Goal: Transaction & Acquisition: Purchase product/service

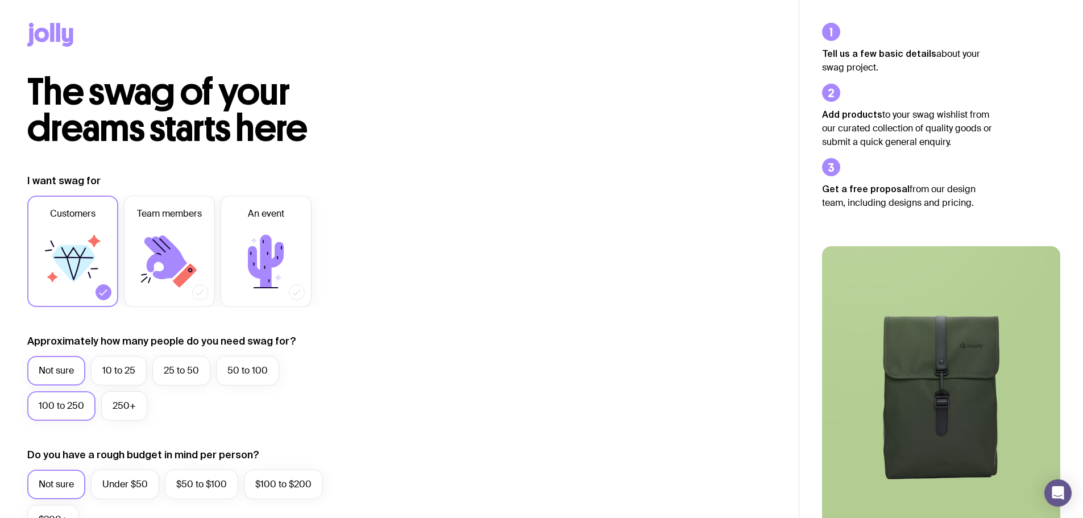
click at [72, 406] on label "100 to 250" at bounding box center [61, 406] width 68 height 30
click at [0, 0] on input "100 to 250" at bounding box center [0, 0] width 0 height 0
click at [171, 237] on icon at bounding box center [169, 261] width 68 height 68
click at [0, 0] on input "Team members" at bounding box center [0, 0] width 0 height 0
click at [98, 289] on icon at bounding box center [103, 292] width 11 height 11
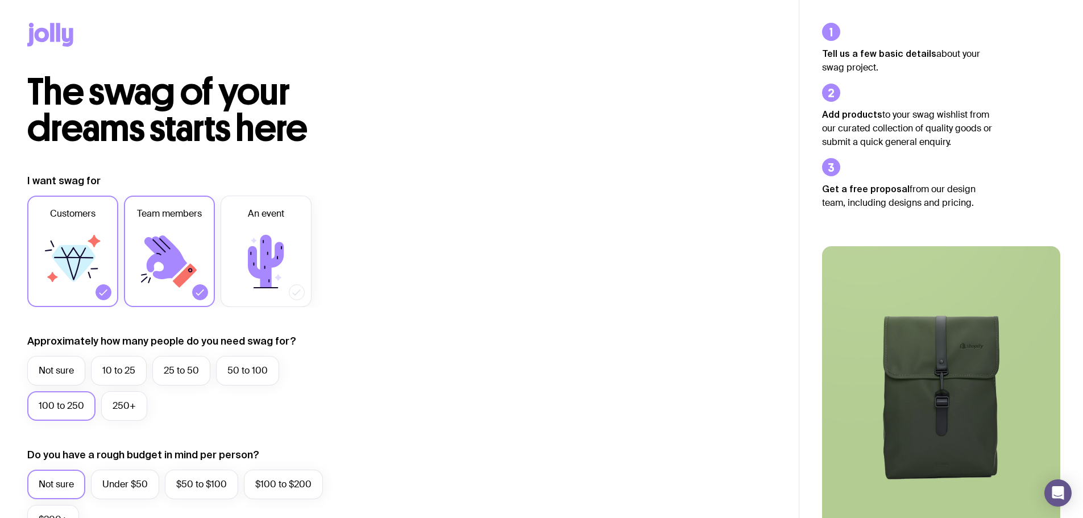
click at [0, 0] on input "Customers" at bounding box center [0, 0] width 0 height 0
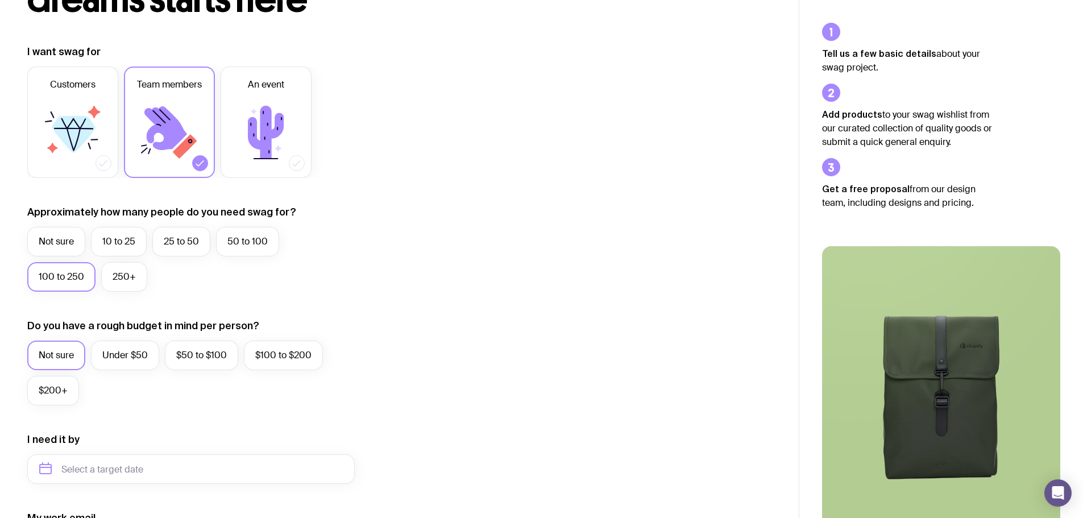
scroll to position [171, 0]
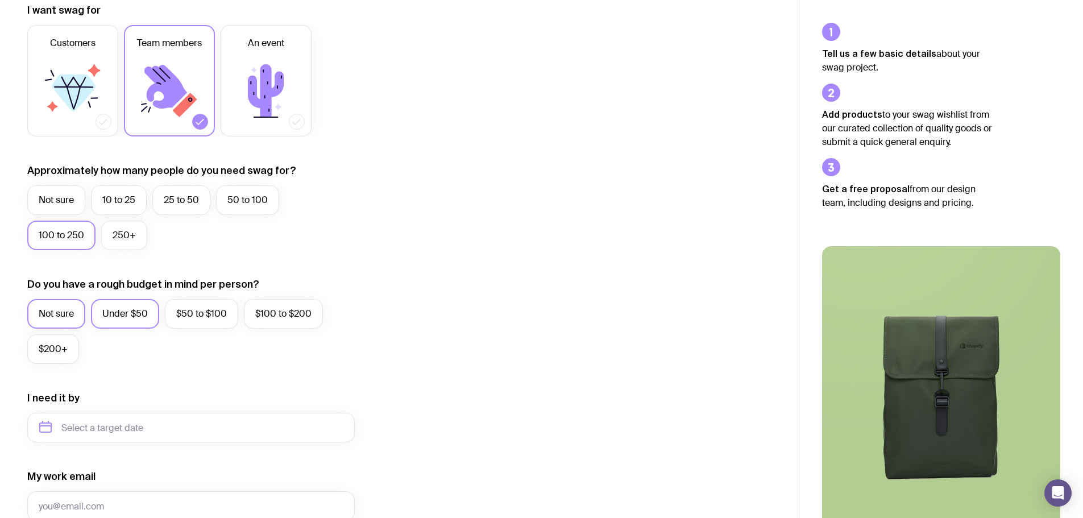
click at [114, 317] on label "Under $50" at bounding box center [125, 314] width 68 height 30
click at [0, 0] on input "Under $50" at bounding box center [0, 0] width 0 height 0
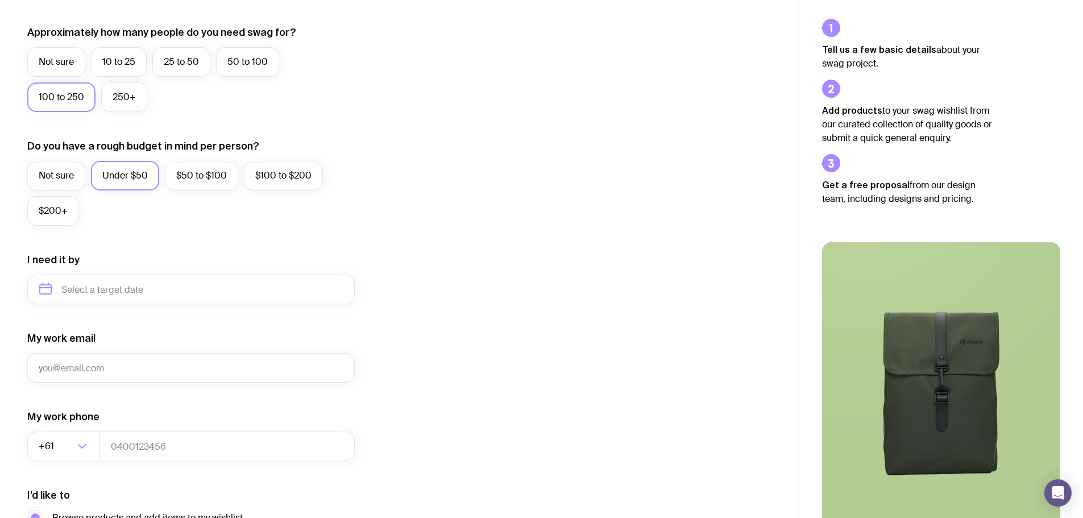
scroll to position [341, 0]
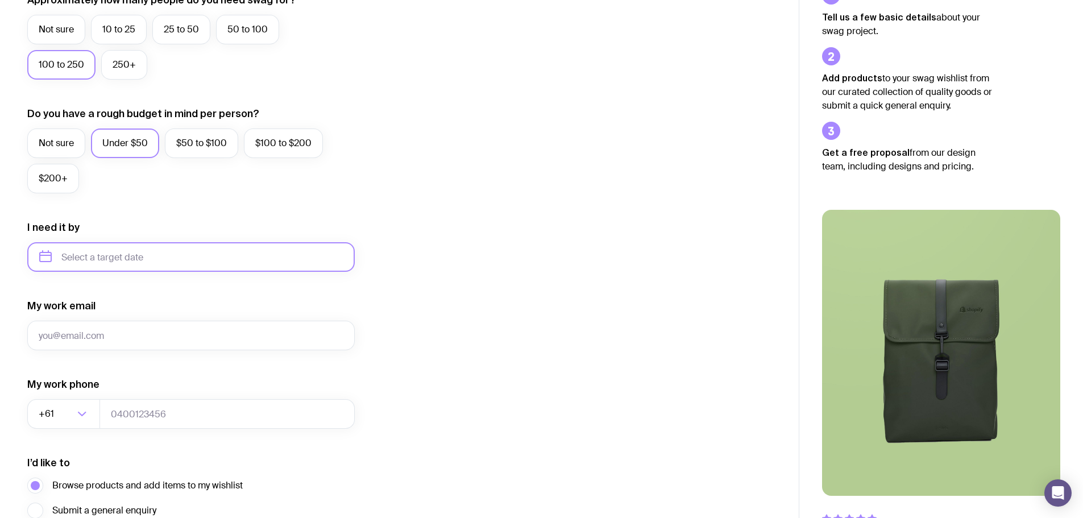
click at [110, 260] on input "text" at bounding box center [190, 257] width 327 height 30
click at [387, 305] on div "I want swag for Customers Team members An event Approximately how many people d…" at bounding box center [399, 204] width 744 height 742
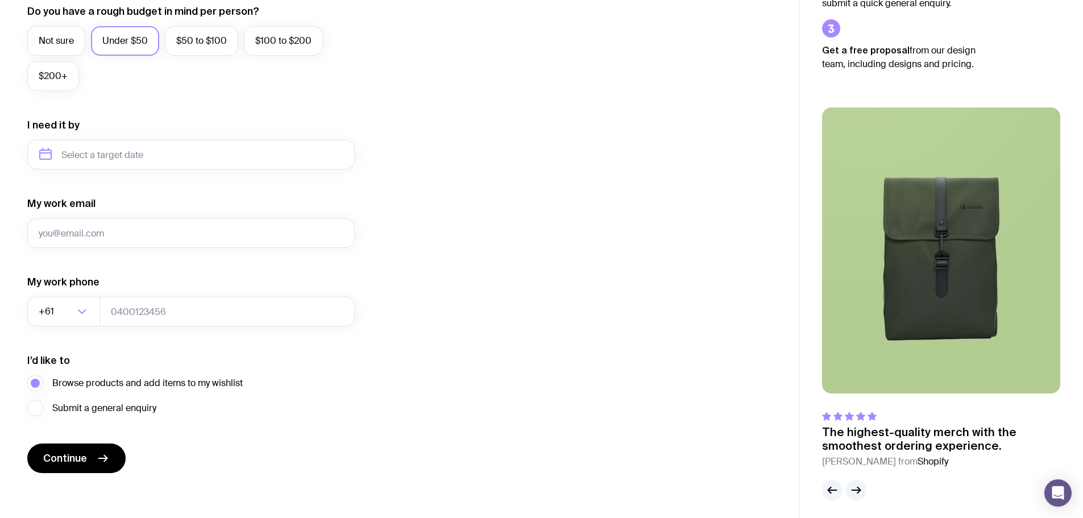
scroll to position [449, 0]
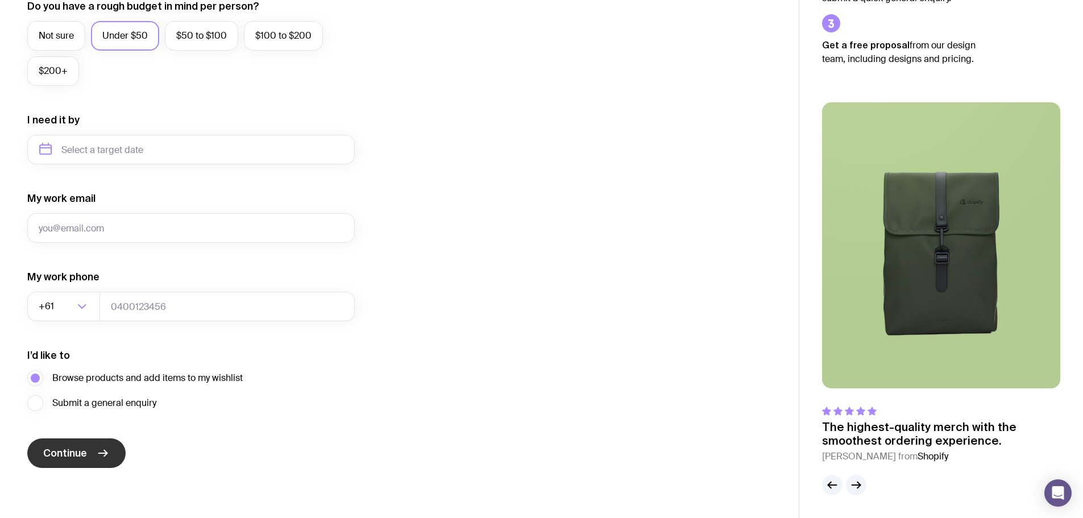
click at [66, 458] on span "Continue" at bounding box center [65, 453] width 44 height 14
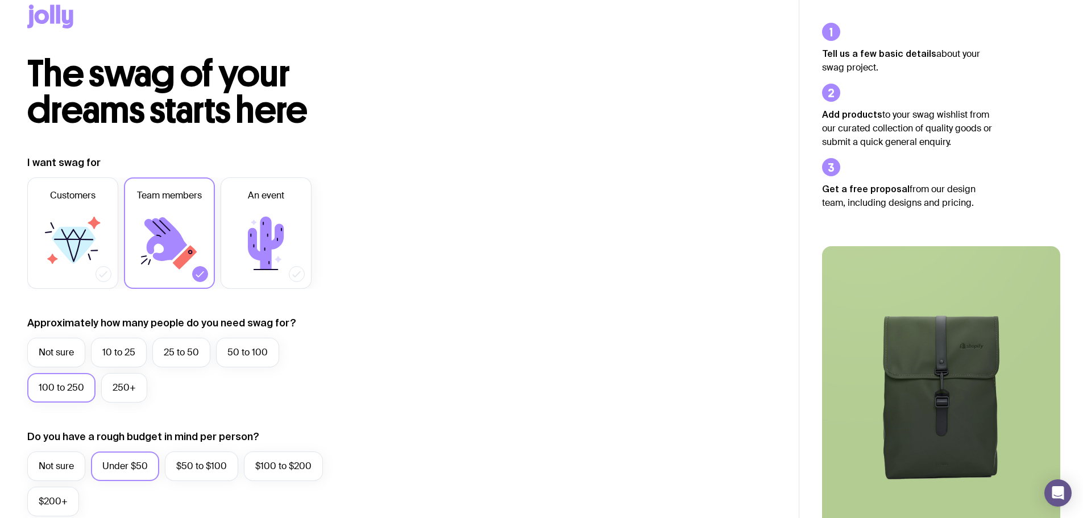
scroll to position [0, 0]
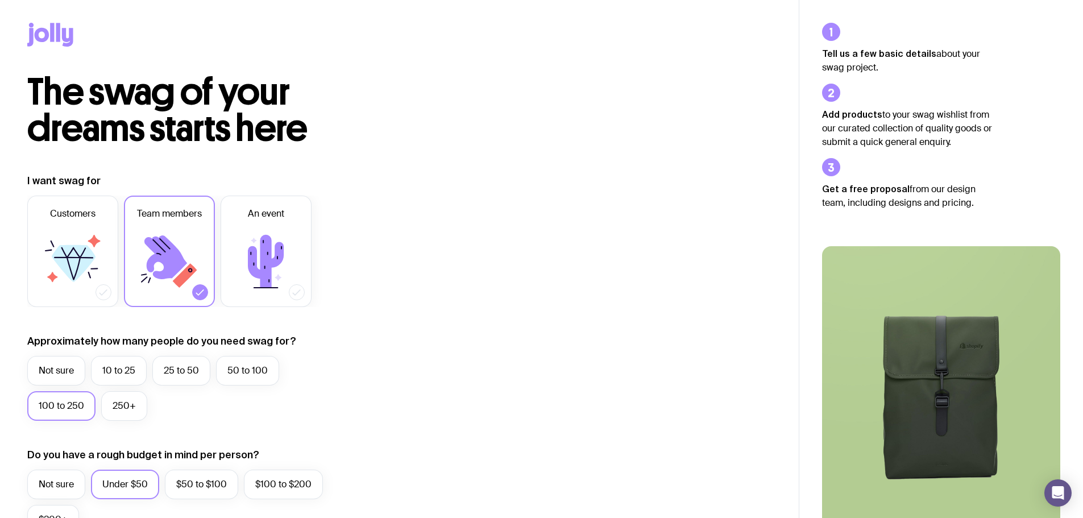
click at [57, 36] on icon at bounding box center [58, 32] width 4 height 19
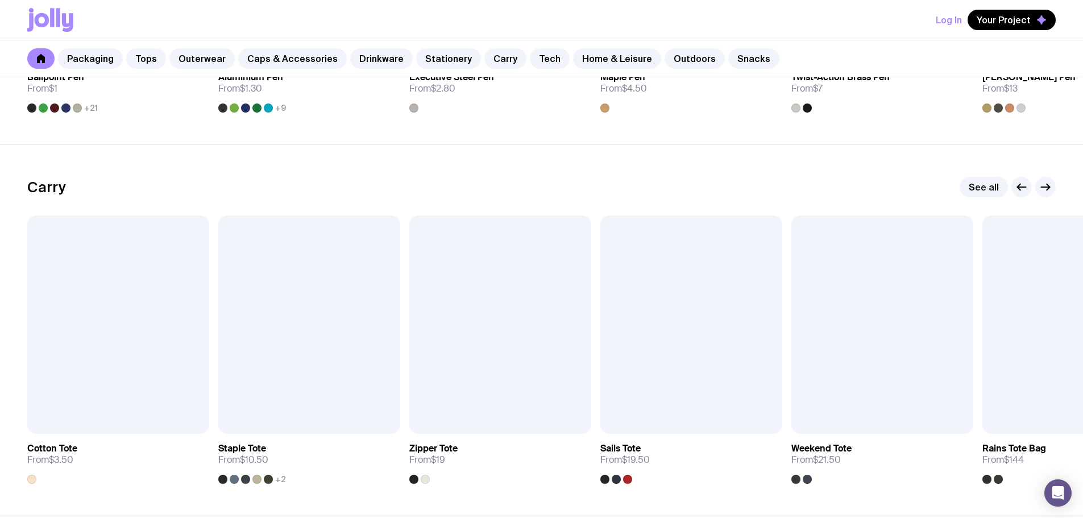
scroll to position [2445, 0]
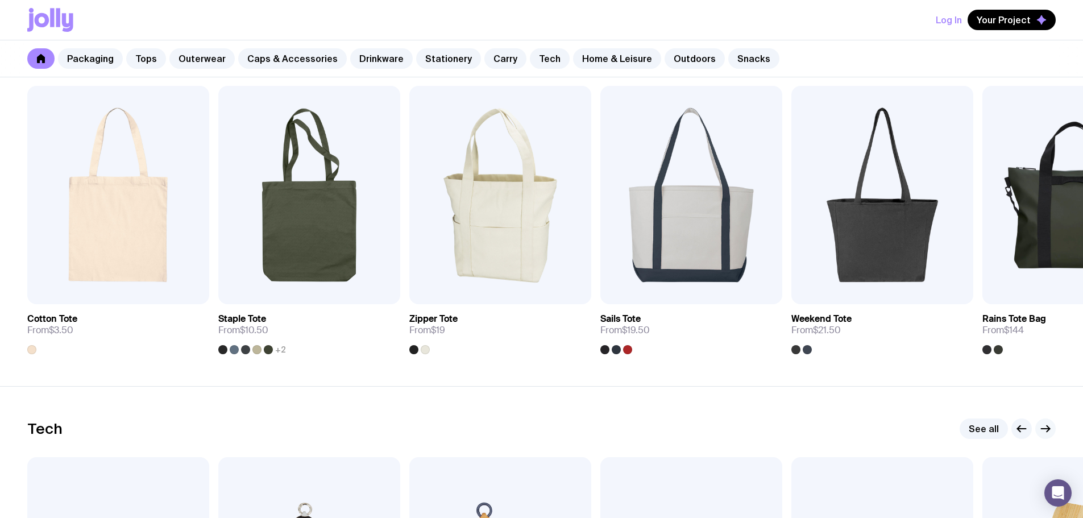
click at [1045, 430] on icon "button" at bounding box center [1046, 429] width 14 height 14
click at [1045, 426] on icon "button" at bounding box center [1046, 429] width 14 height 14
drag, startPoint x: 1045, startPoint y: 424, endPoint x: 1069, endPoint y: 362, distance: 67.1
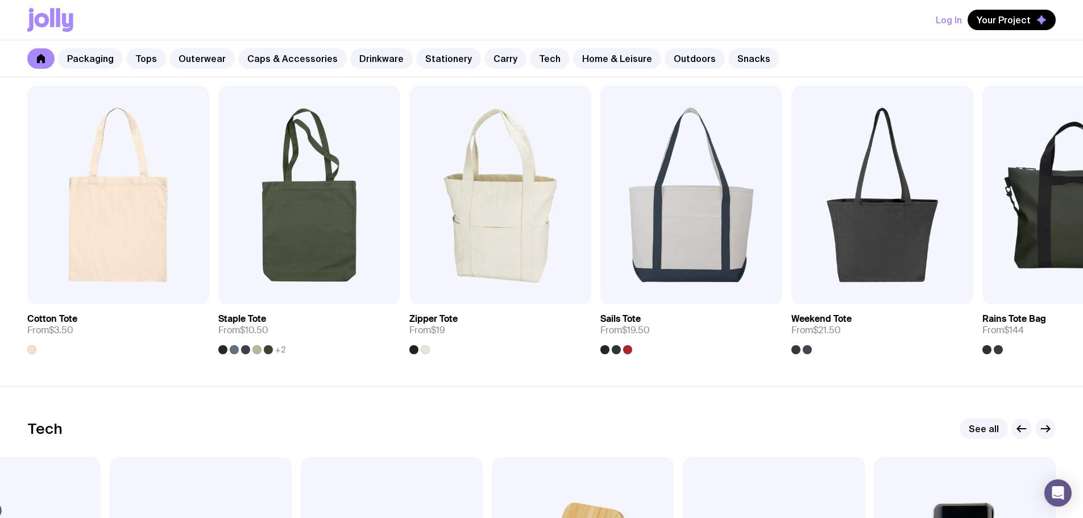
click at [1045, 424] on icon "button" at bounding box center [1046, 429] width 14 height 14
click at [1047, 427] on icon "button" at bounding box center [1046, 429] width 14 height 14
click at [1045, 429] on icon "button" at bounding box center [1046, 429] width 14 height 14
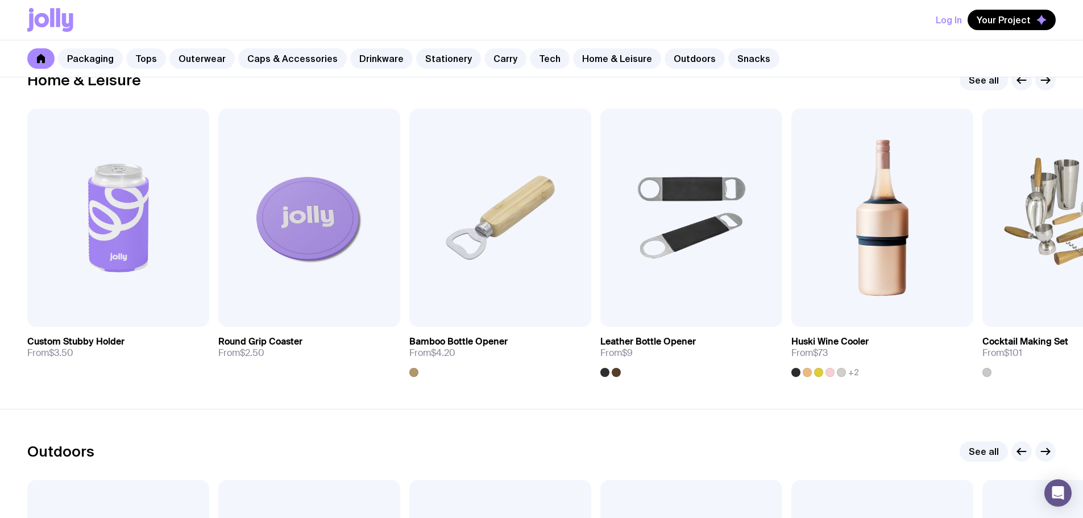
scroll to position [3184, 0]
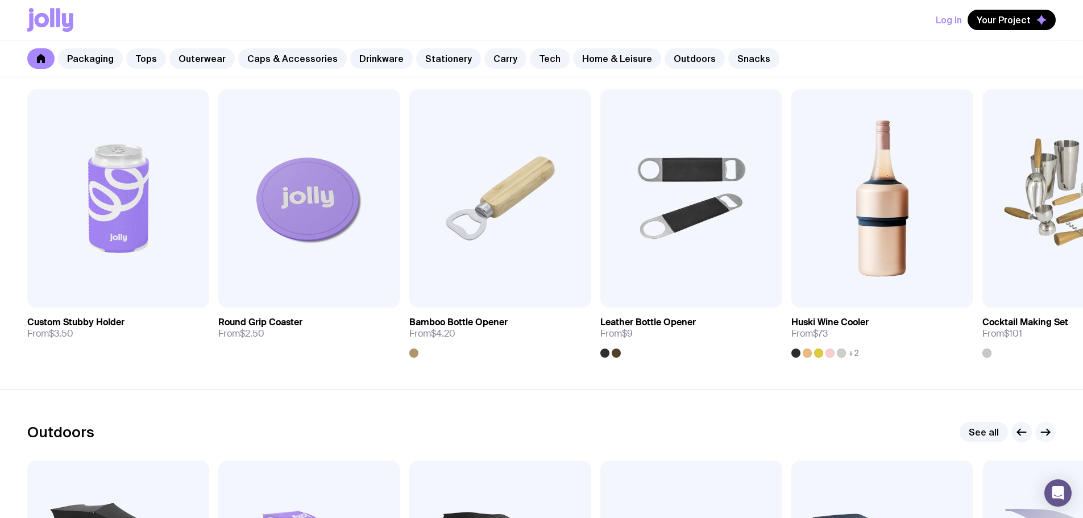
click at [1049, 432] on icon "button" at bounding box center [1045, 432] width 9 height 0
click at [1048, 432] on icon "button" at bounding box center [1045, 432] width 9 height 0
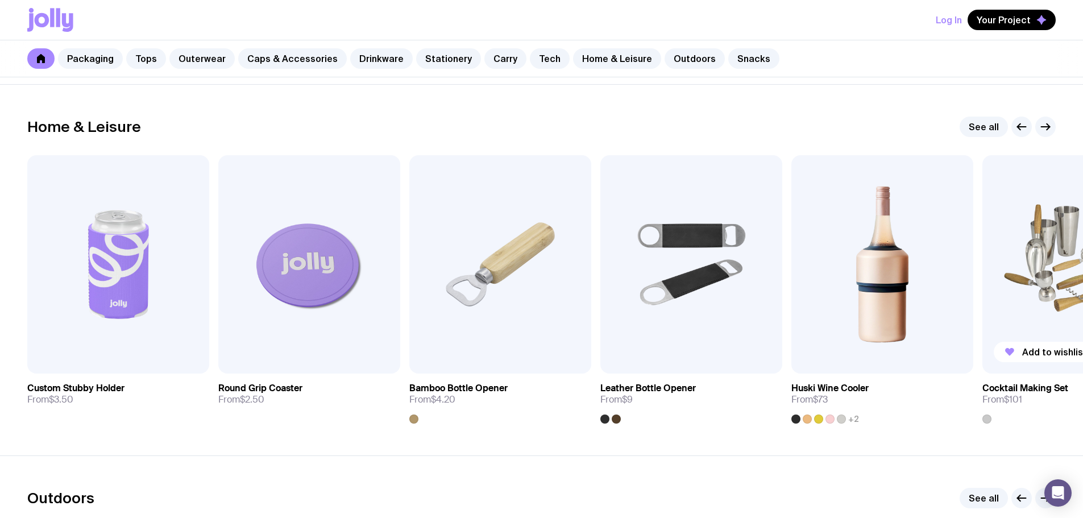
scroll to position [3070, 0]
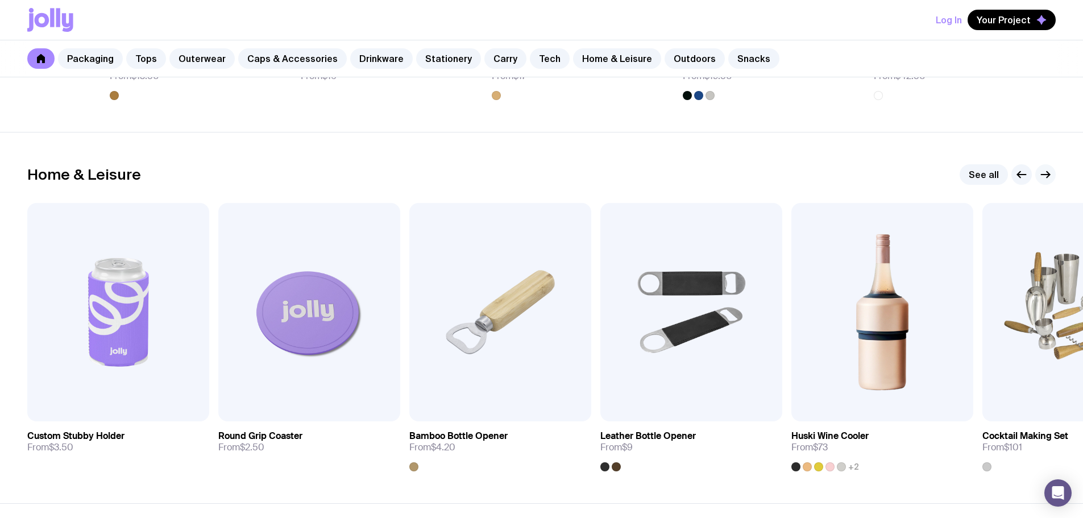
click at [1048, 175] on icon "button" at bounding box center [1045, 175] width 9 height 0
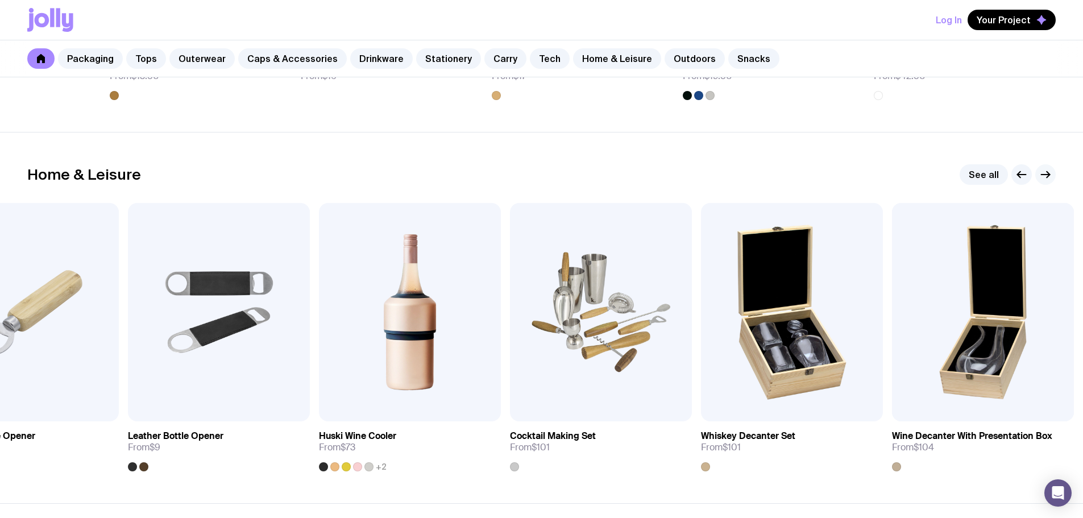
click at [1048, 175] on icon "button" at bounding box center [1045, 175] width 9 height 0
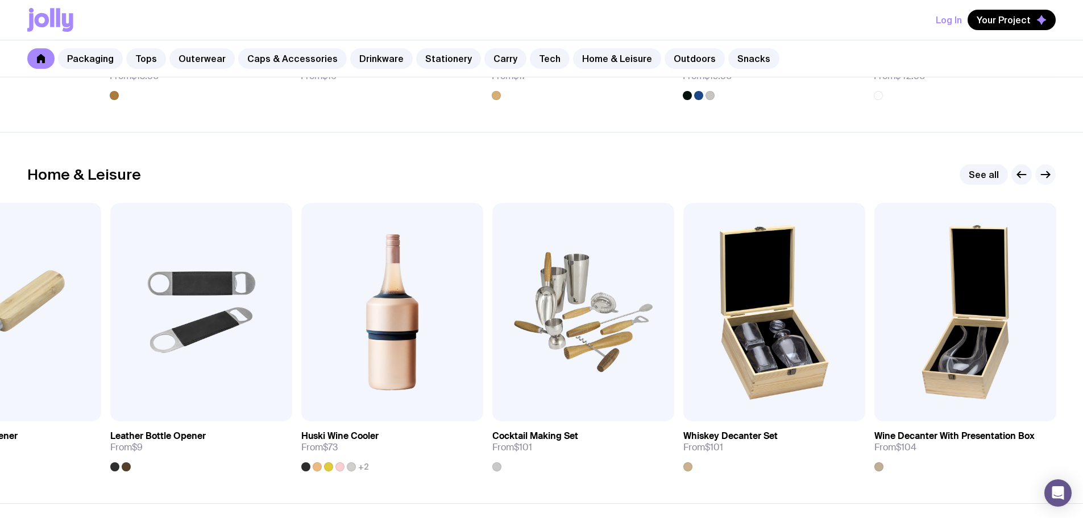
click at [1048, 175] on icon "button" at bounding box center [1045, 175] width 9 height 0
click at [1047, 170] on icon "button" at bounding box center [1046, 175] width 14 height 14
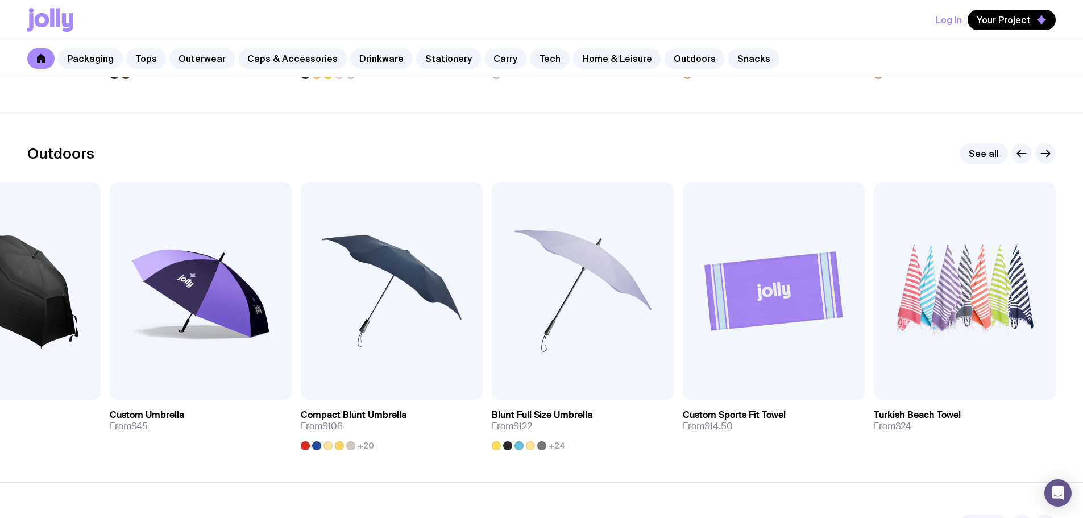
scroll to position [3468, 0]
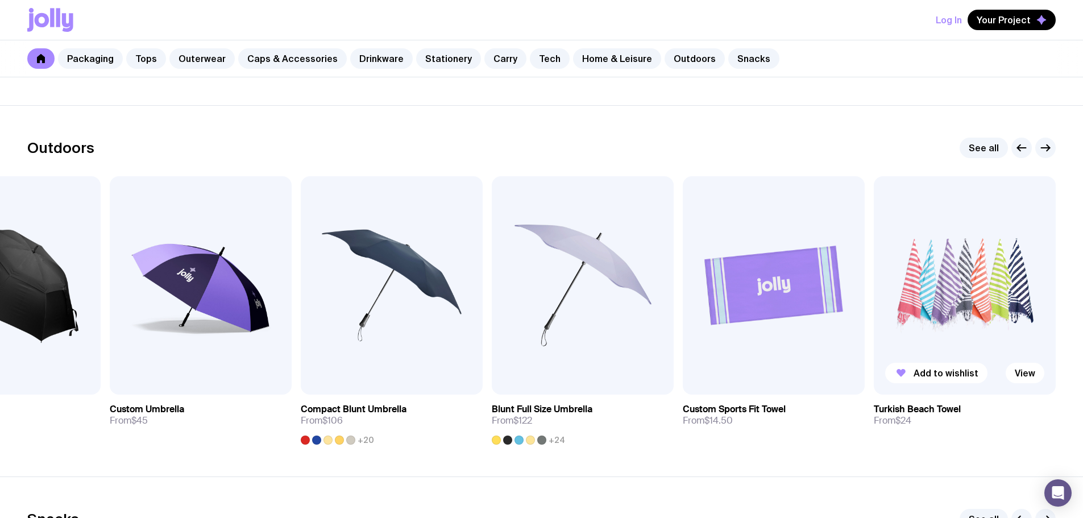
click at [951, 280] on img at bounding box center [965, 285] width 182 height 218
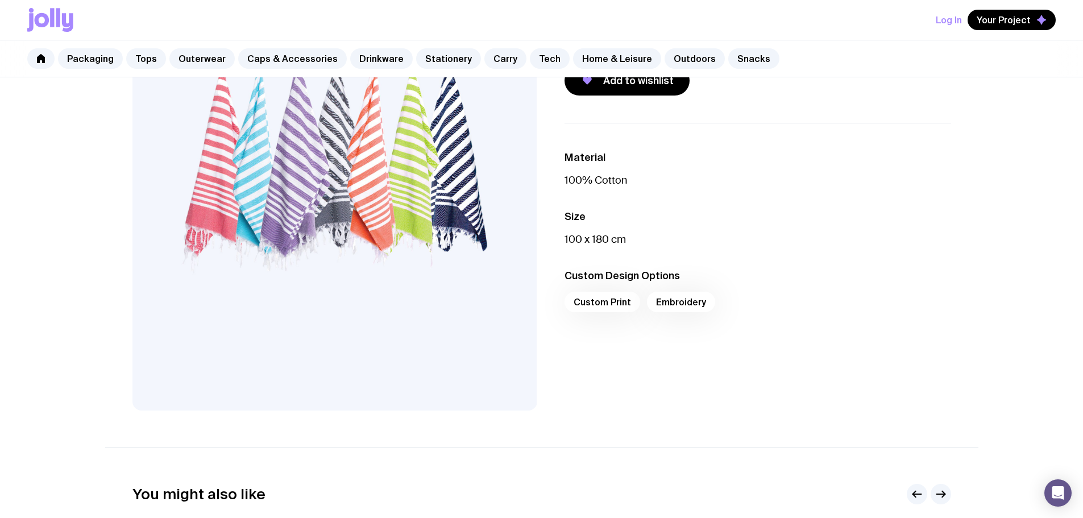
scroll to position [57, 0]
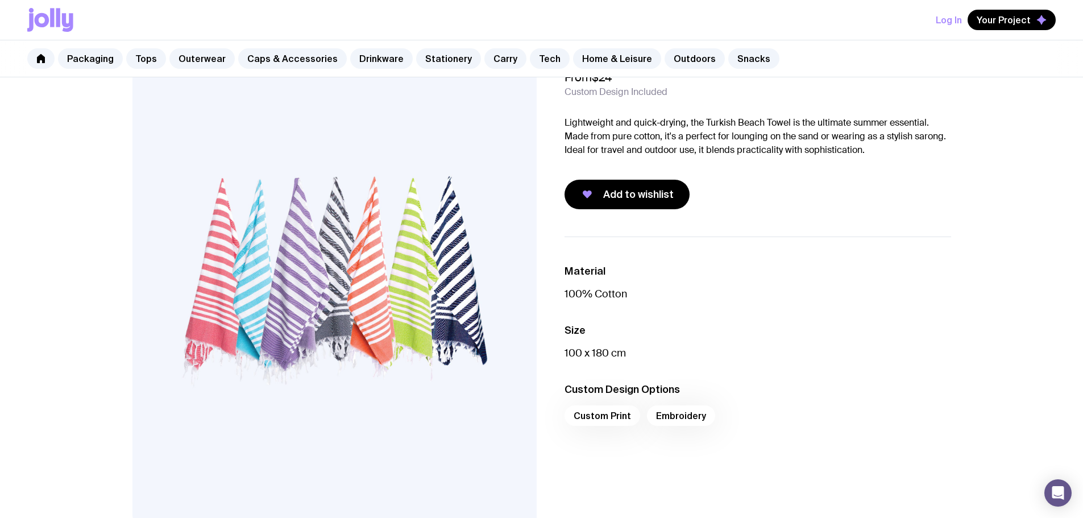
click at [346, 264] on img at bounding box center [334, 281] width 405 height 485
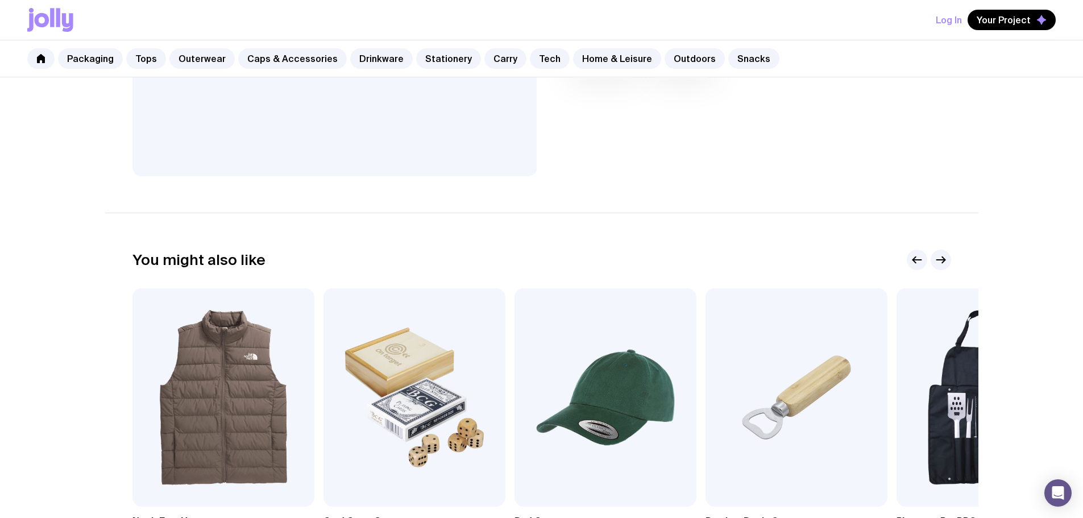
scroll to position [512, 0]
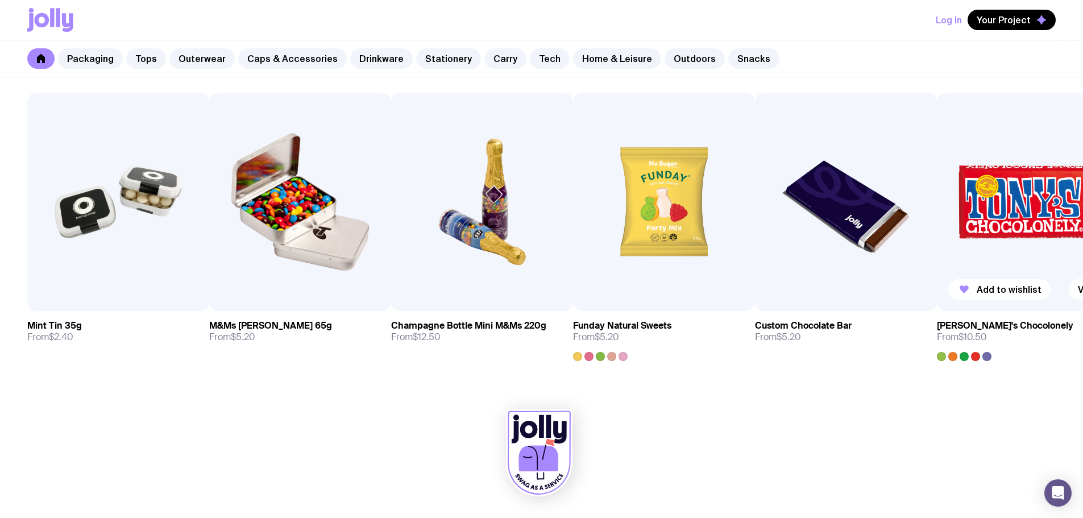
scroll to position [3866, 0]
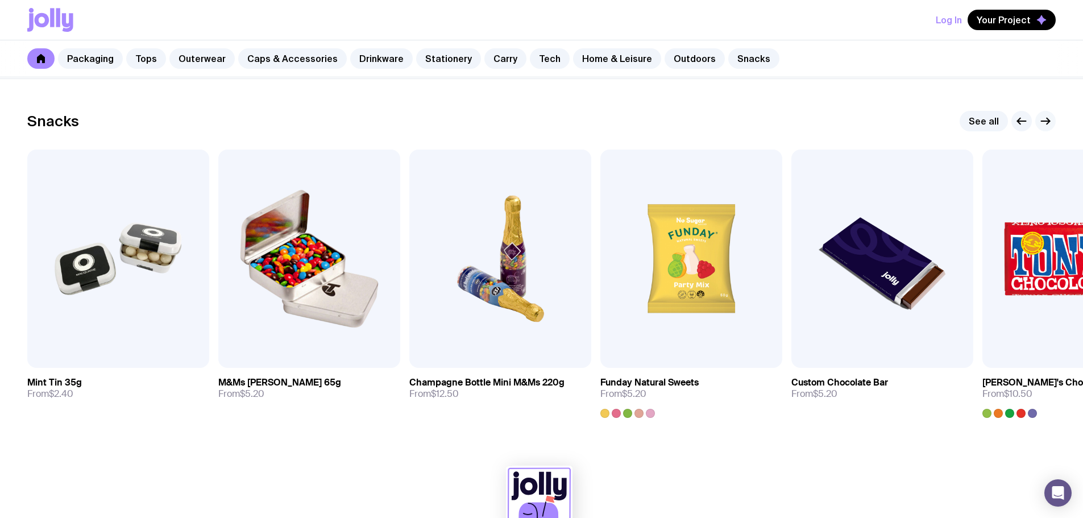
click at [1045, 119] on icon "button" at bounding box center [1046, 121] width 14 height 14
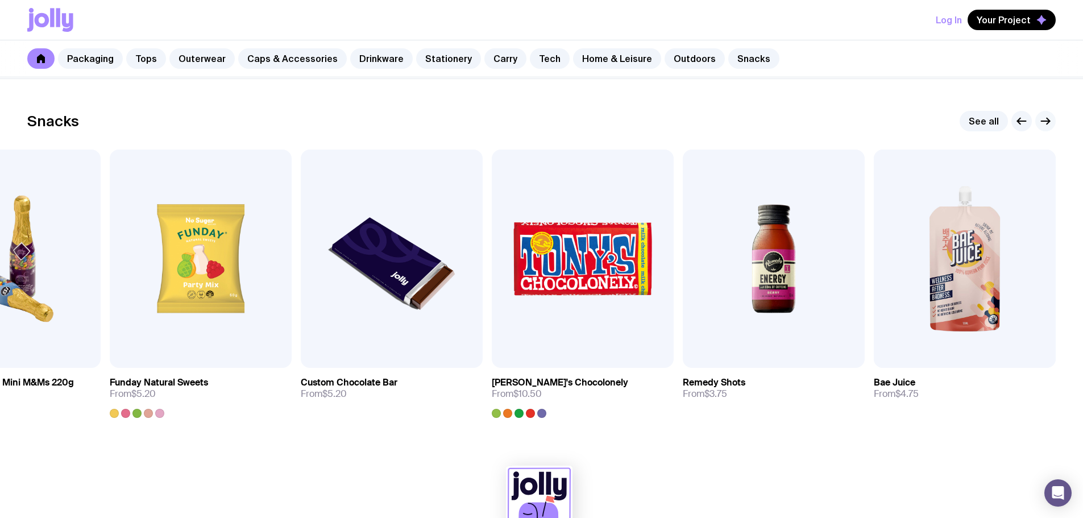
click at [1045, 119] on icon "button" at bounding box center [1046, 121] width 14 height 14
click at [1048, 120] on icon "button" at bounding box center [1046, 121] width 14 height 14
click at [1046, 119] on icon "button" at bounding box center [1046, 121] width 14 height 14
click at [775, 259] on img at bounding box center [774, 259] width 182 height 218
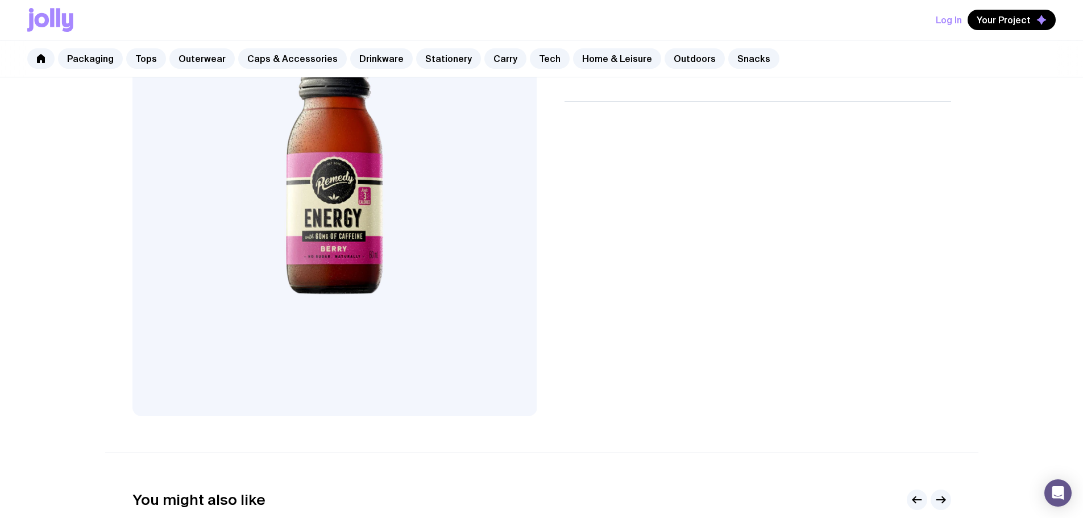
scroll to position [57, 0]
